Goal: Task Accomplishment & Management: Manage account settings

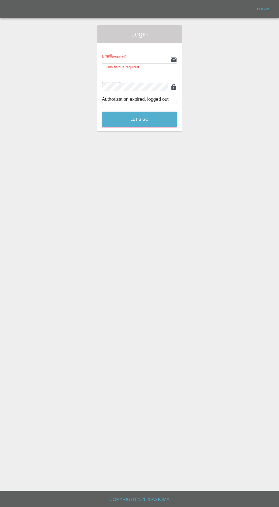
type input "[EMAIL_ADDRESS][DOMAIN_NAME]"
click at [102, 112] on button "Let's Go" at bounding box center [139, 120] width 75 height 16
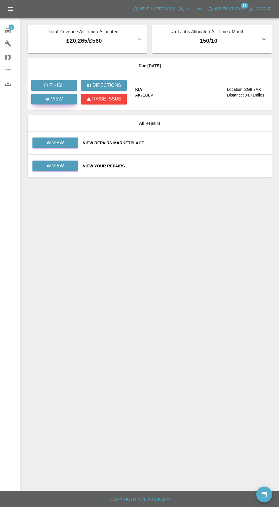
click at [52, 101] on p "View" at bounding box center [57, 99] width 12 height 7
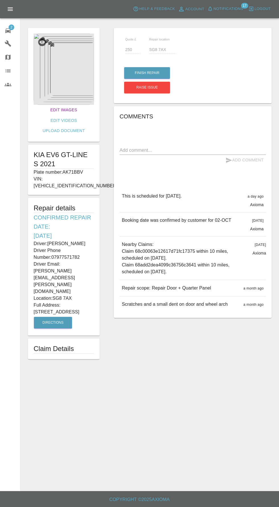
click at [48, 110] on link "Edit Images" at bounding box center [63, 110] width 31 height 11
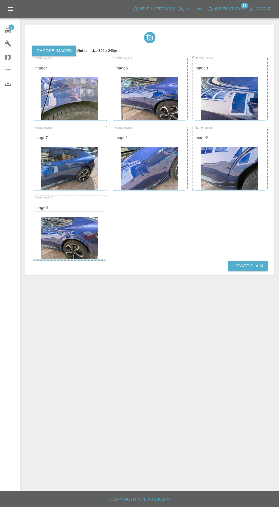
click at [46, 48] on label "Choose images" at bounding box center [54, 51] width 44 height 11
click at [0, 0] on input "Choose images" at bounding box center [0, 0] width 0 height 0
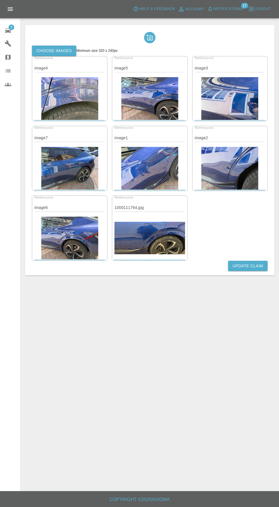
click at [141, 249] on img at bounding box center [149, 238] width 70 height 32
click at [144, 241] on img at bounding box center [149, 238] width 70 height 32
click at [158, 243] on img at bounding box center [149, 238] width 70 height 32
click at [9, 31] on icon at bounding box center [8, 30] width 7 height 7
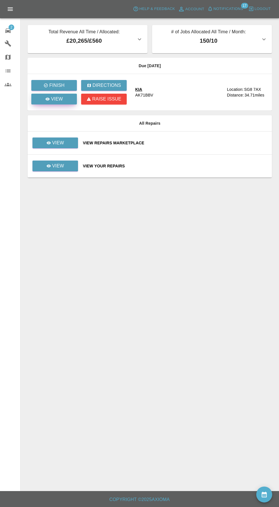
click at [48, 99] on icon at bounding box center [48, 99] width 4 height 3
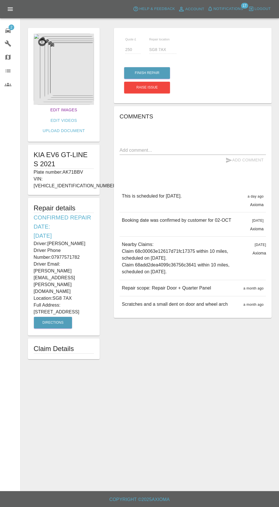
click at [48, 110] on link "Edit Images" at bounding box center [63, 110] width 31 height 11
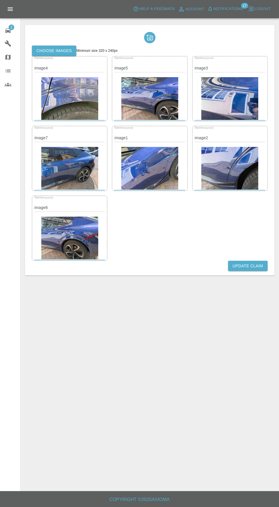
click at [13, 32] on div "2" at bounding box center [13, 30] width 16 height 8
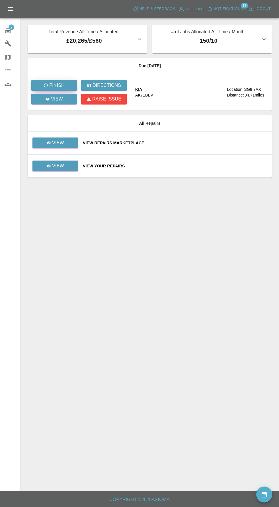
click at [50, 85] on p "Finish" at bounding box center [56, 85] width 15 height 7
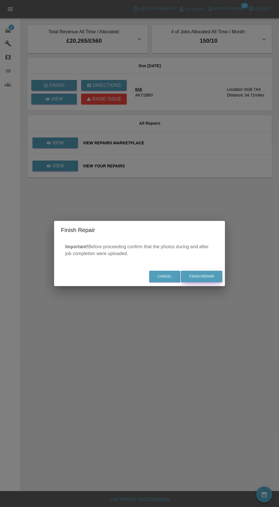
click at [216, 282] on button "Finish Repair" at bounding box center [202, 277] width 42 height 12
click at [204, 282] on div "Cancel Finish Repair" at bounding box center [139, 276] width 171 height 19
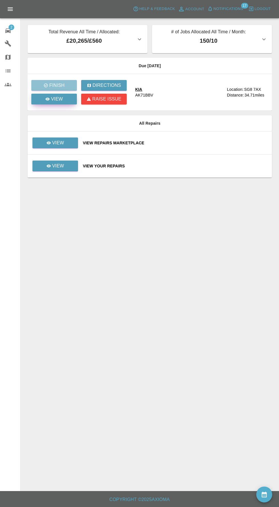
click at [42, 101] on link "View" at bounding box center [54, 99] width 46 height 11
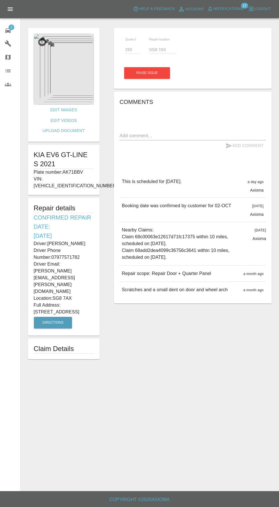
click at [14, 32] on div "2" at bounding box center [13, 30] width 16 height 8
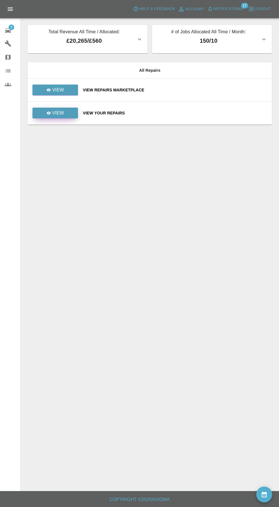
click at [58, 113] on p "View" at bounding box center [58, 113] width 12 height 7
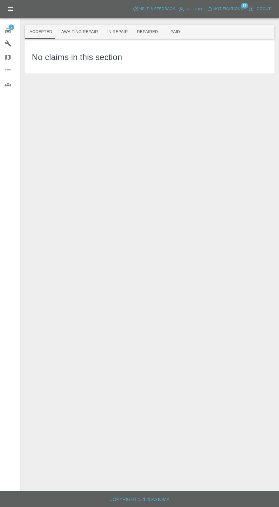
click at [65, 32] on button "Awaiting Repair" at bounding box center [80, 32] width 46 height 14
